Goal: Download file/media

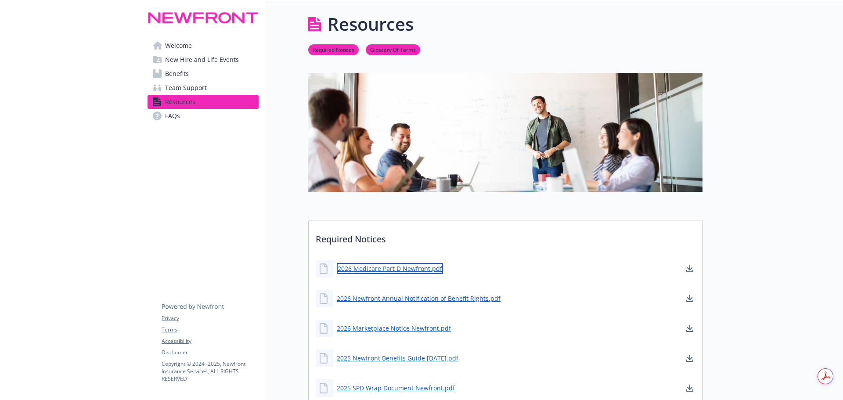
click at [379, 270] on link "2026 Medicare Part D Newfront.pdf" at bounding box center [390, 268] width 106 height 11
